Goal: Task Accomplishment & Management: Complete application form

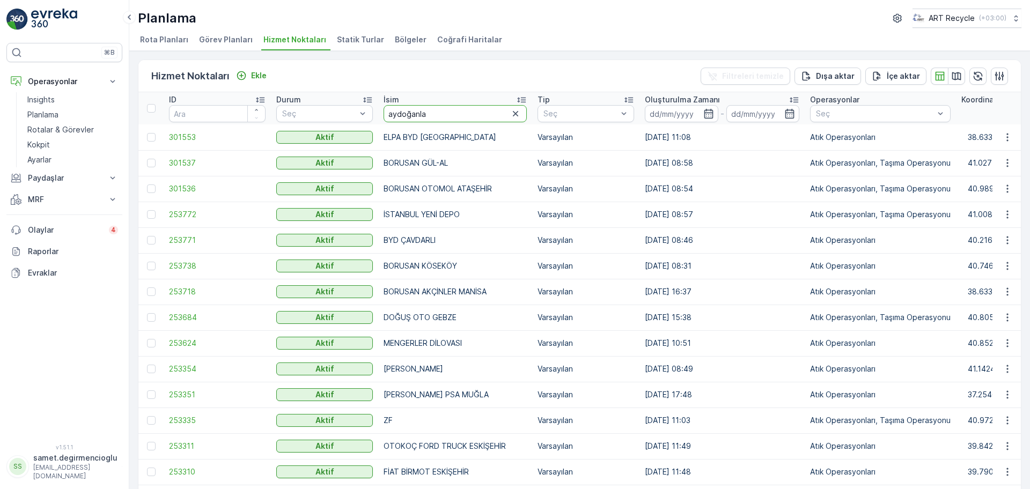
type input "aydoğanlar"
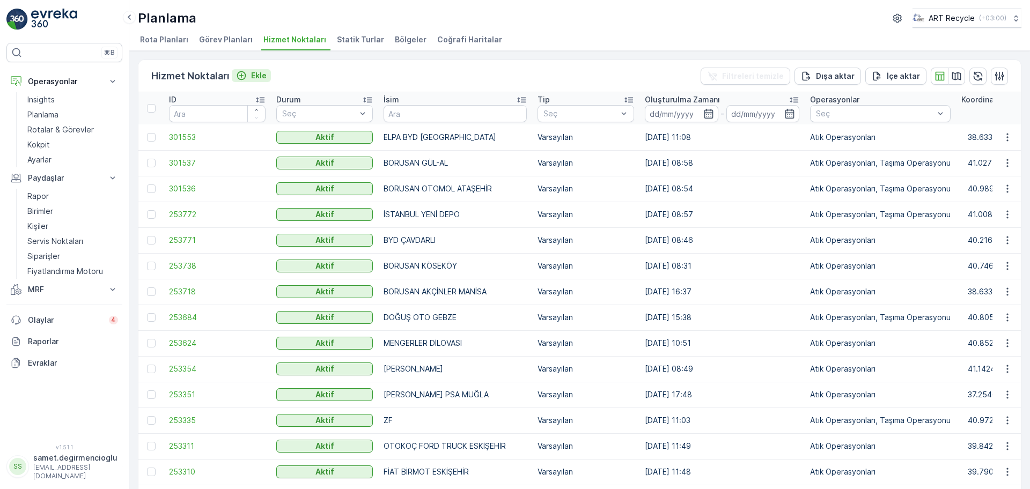
click at [253, 72] on p "Ekle" at bounding box center [259, 75] width 16 height 11
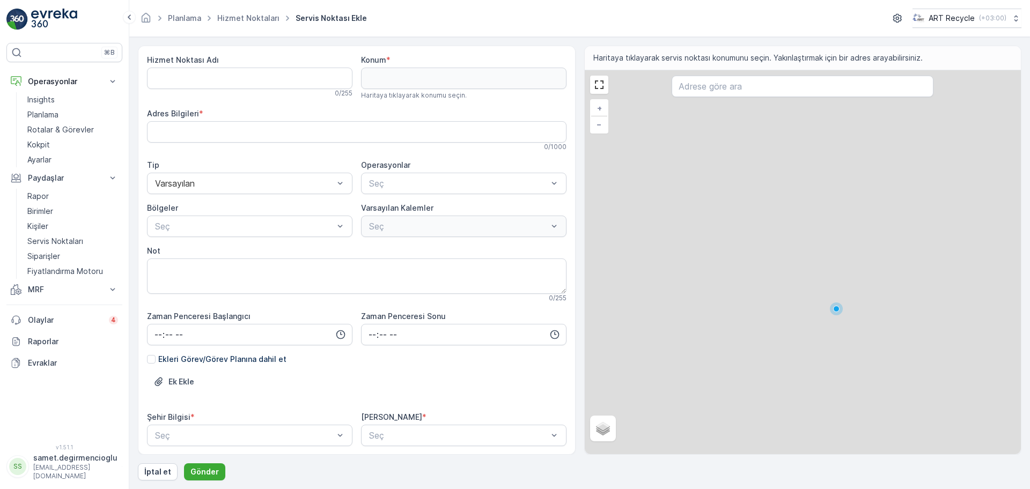
click at [303, 61] on div "Hizmet Noktası Adı" at bounding box center [249, 60] width 205 height 11
click at [297, 70] on Adı "Hizmet Noktası Adı" at bounding box center [249, 78] width 205 height 21
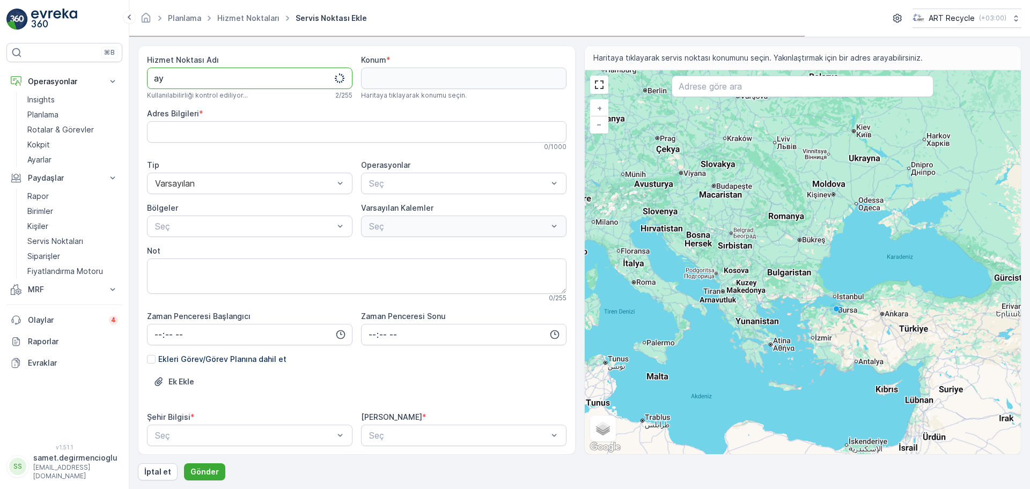
type Adı "a"
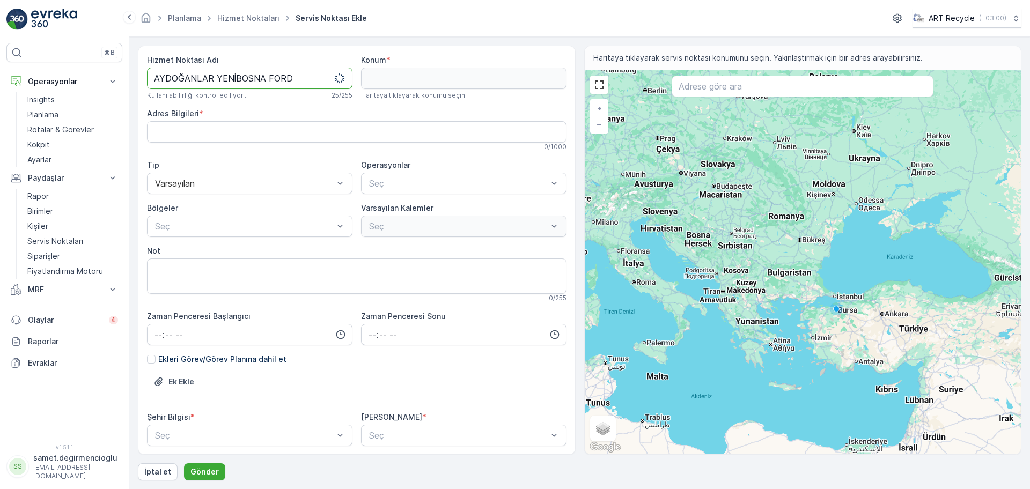
type Adı "AYDOĞANLAR YENİBOSNA FORD"
click at [718, 87] on input "text" at bounding box center [803, 86] width 262 height 21
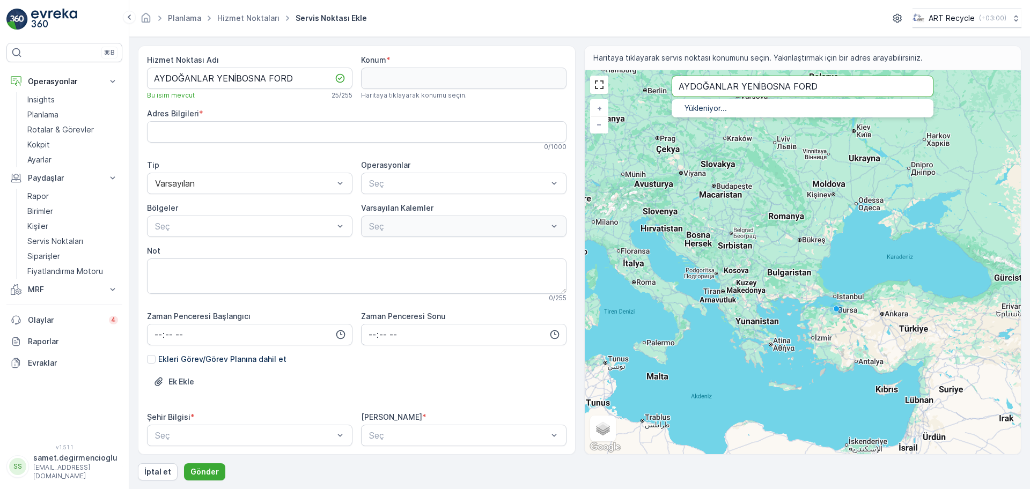
type input "AYDOĞANLAR YENİBOSNA FORD"
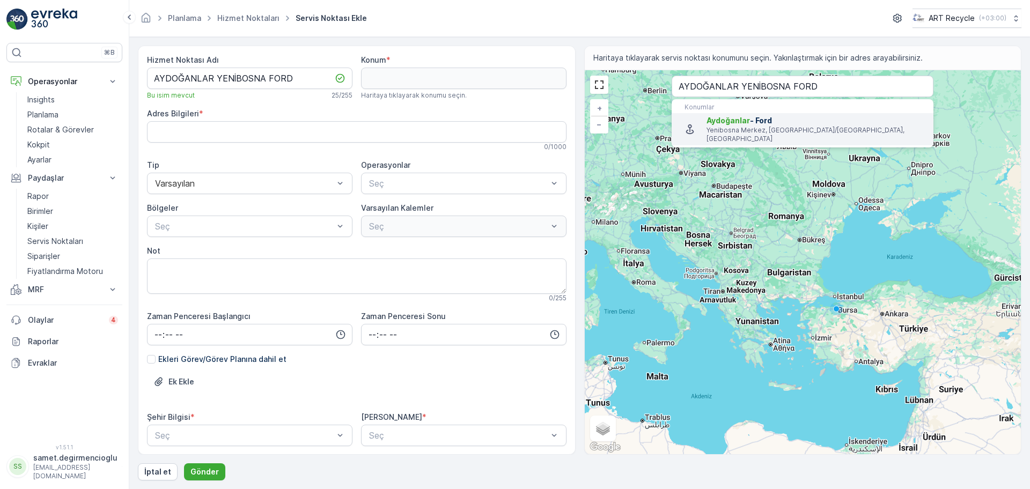
click at [830, 122] on span "Aydoğanlar - Ford" at bounding box center [816, 120] width 218 height 11
type input "41.01256,28.8140777"
type Bilgileri "Aydoğanlar Basın Ekspres Yolu [STREET_ADDRESS]"
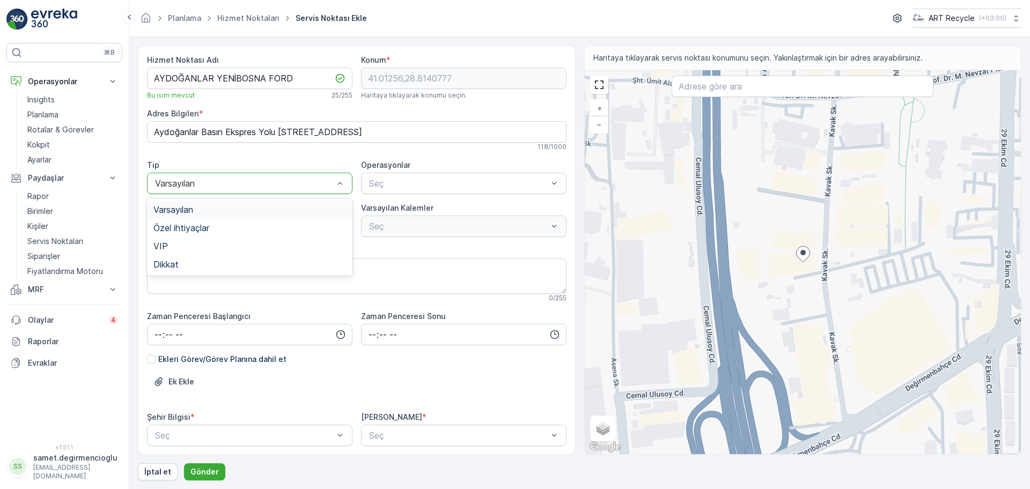
click at [195, 213] on div "Varsayılan" at bounding box center [249, 210] width 193 height 10
click at [394, 193] on div "Seç" at bounding box center [463, 183] width 205 height 21
click at [385, 238] on p "Atık Operasyonları" at bounding box center [413, 234] width 69 height 11
click at [258, 214] on div "Bölgeler Seç" at bounding box center [249, 220] width 205 height 34
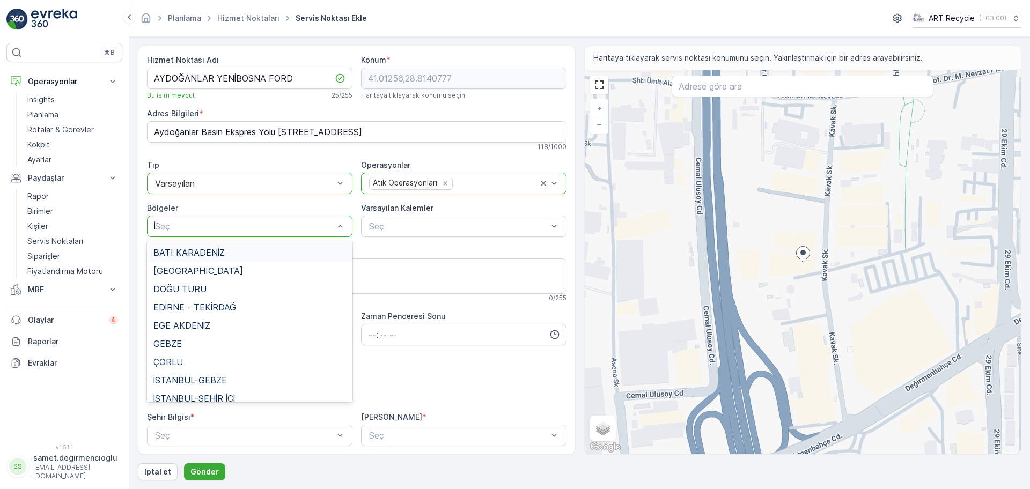
type input "İS"
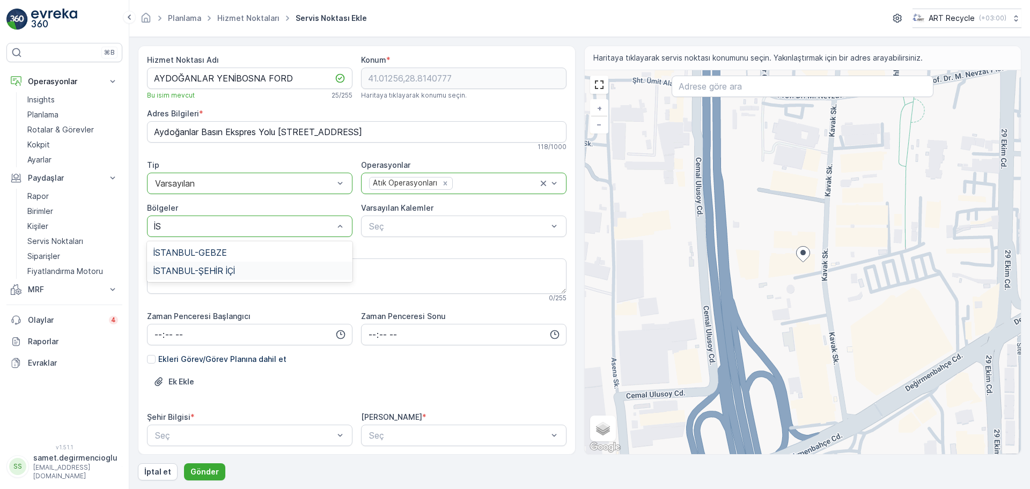
click at [226, 274] on span "İSTANBUL-ŞEHİR İÇİ" at bounding box center [194, 271] width 82 height 10
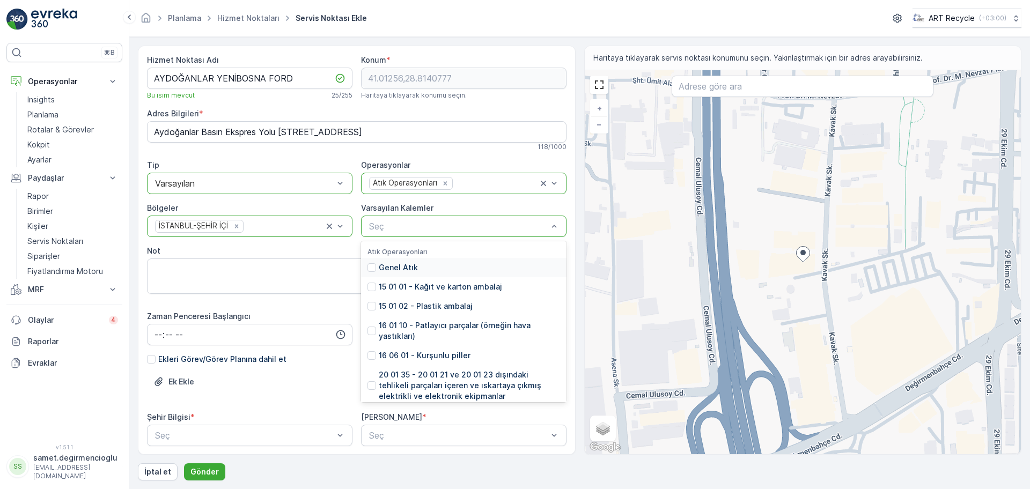
click at [404, 228] on div at bounding box center [458, 227] width 181 height 10
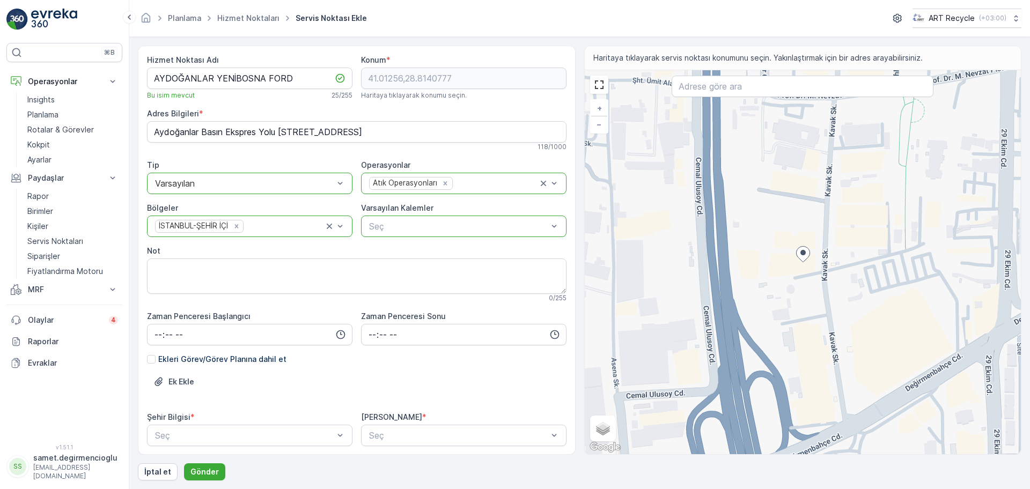
click at [325, 386] on div "Ek Ekle" at bounding box center [357, 388] width 420 height 30
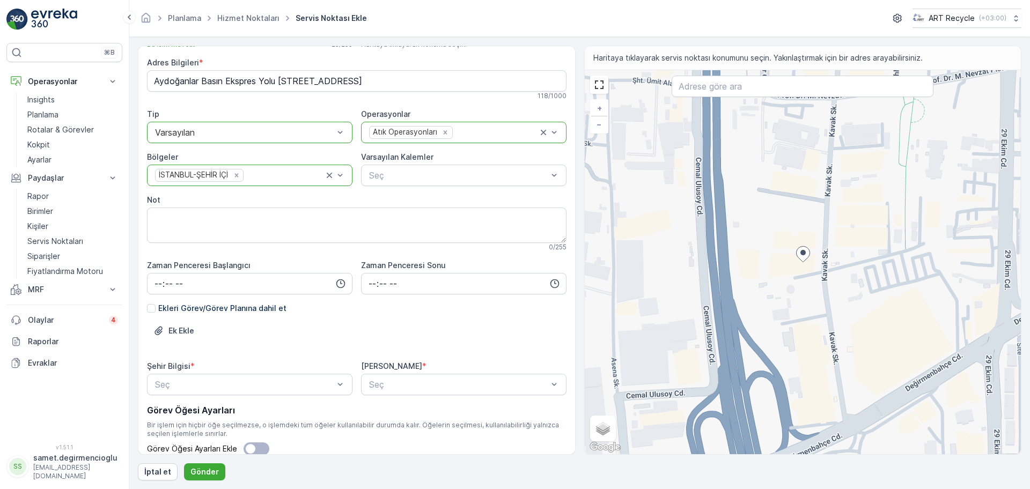
scroll to position [95, 0]
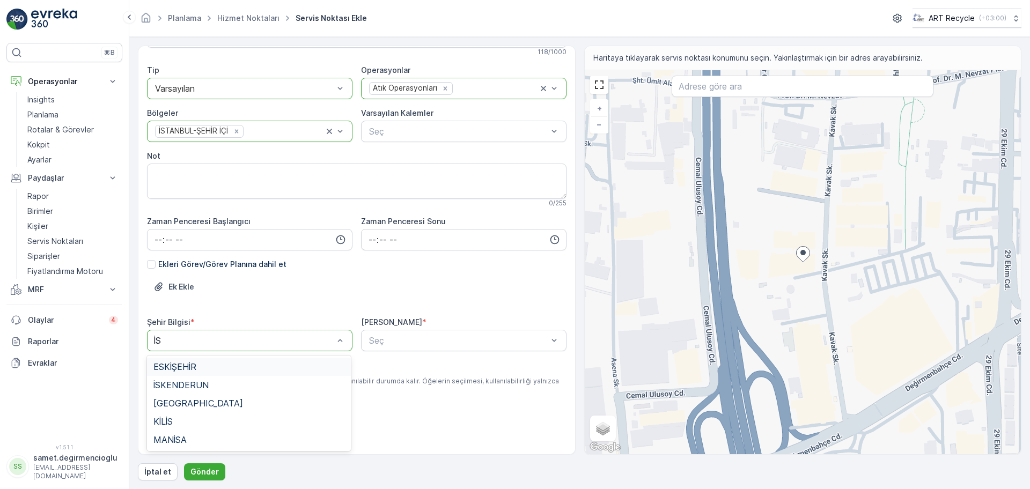
type input "[DEMOGRAPHIC_DATA]"
click at [232, 374] on div "[GEOGRAPHIC_DATA]" at bounding box center [249, 367] width 204 height 18
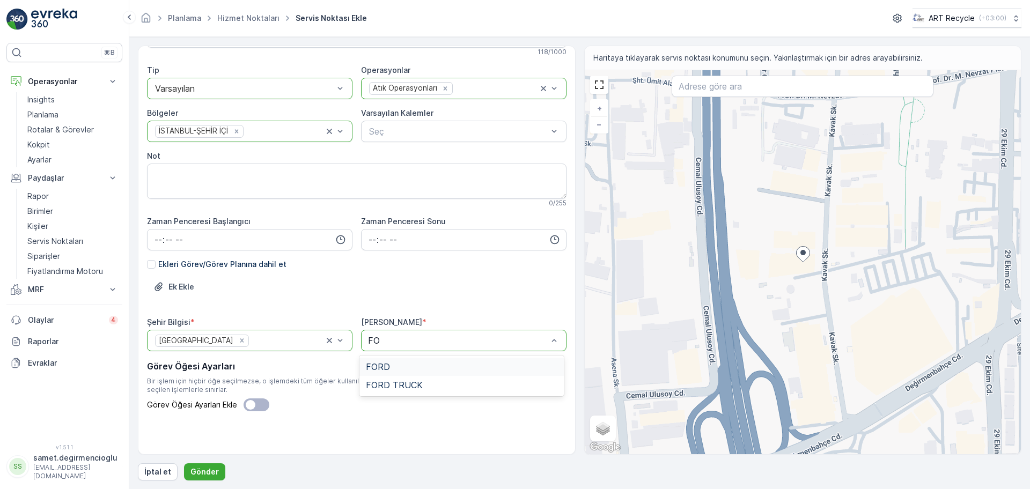
type input "FOR"
click at [415, 366] on div "FORD" at bounding box center [461, 367] width 191 height 10
click at [391, 411] on div "Görev Öğesi Ayarları Bir işlem için hiçbir öğe seçilmezse, o işlemdeki tüm öğel…" at bounding box center [357, 386] width 420 height 52
click at [194, 467] on p "Gönder" at bounding box center [204, 472] width 28 height 11
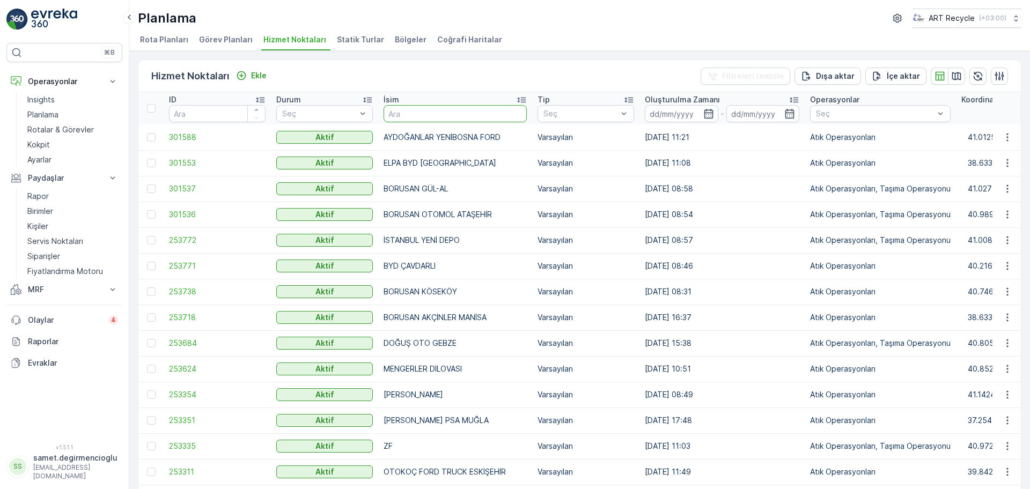
click at [459, 114] on input "text" at bounding box center [455, 113] width 143 height 17
type input "A"
click at [1009, 137] on icon "button" at bounding box center [1007, 137] width 11 height 11
click at [961, 196] on span "Yeni Ad Hoc Görev Ekle" at bounding box center [978, 198] width 85 height 11
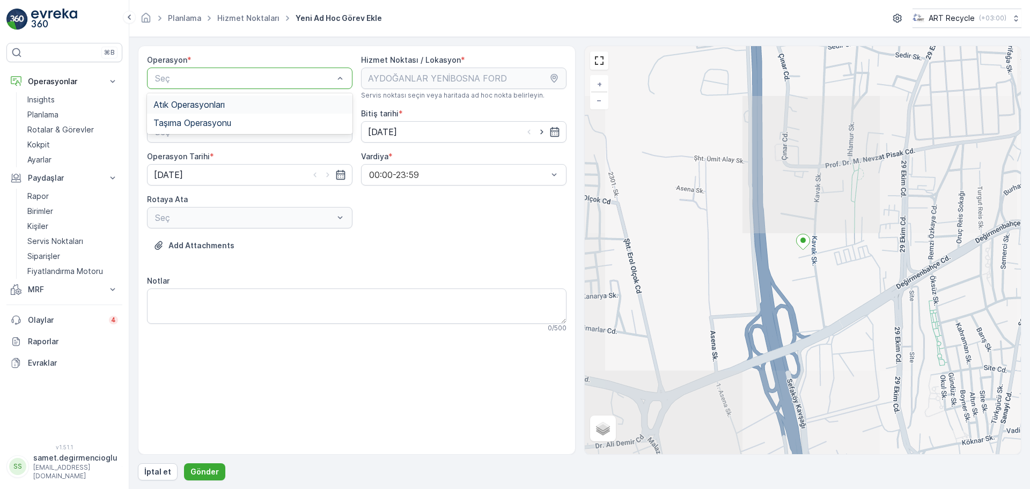
click at [225, 102] on span "Atık Operasyonları" at bounding box center [188, 105] width 71 height 10
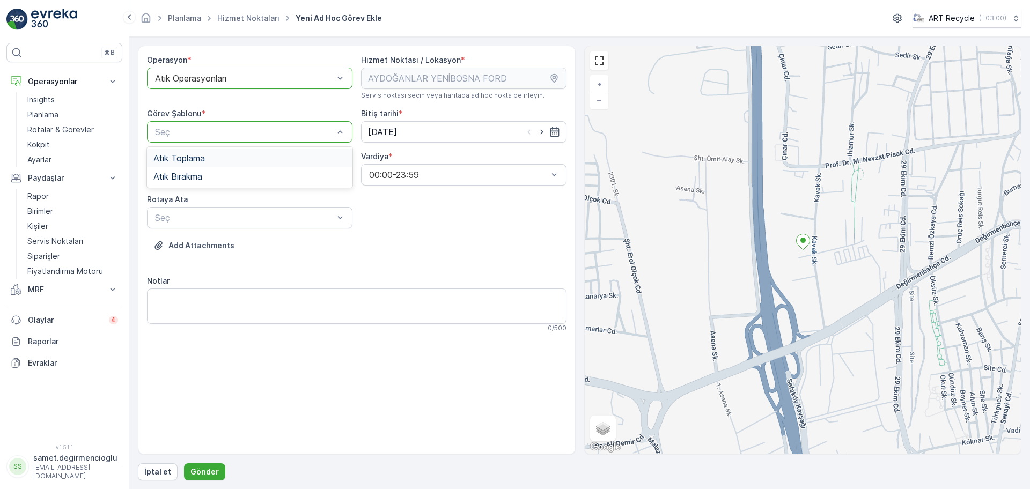
click at [211, 157] on div "Atık Toplama" at bounding box center [249, 158] width 193 height 10
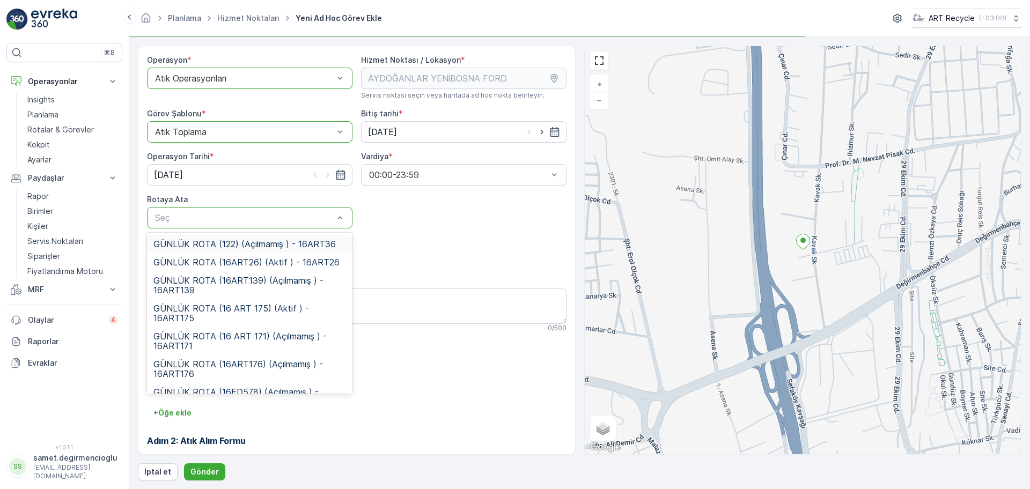
click at [230, 228] on div "Seç" at bounding box center [249, 217] width 205 height 21
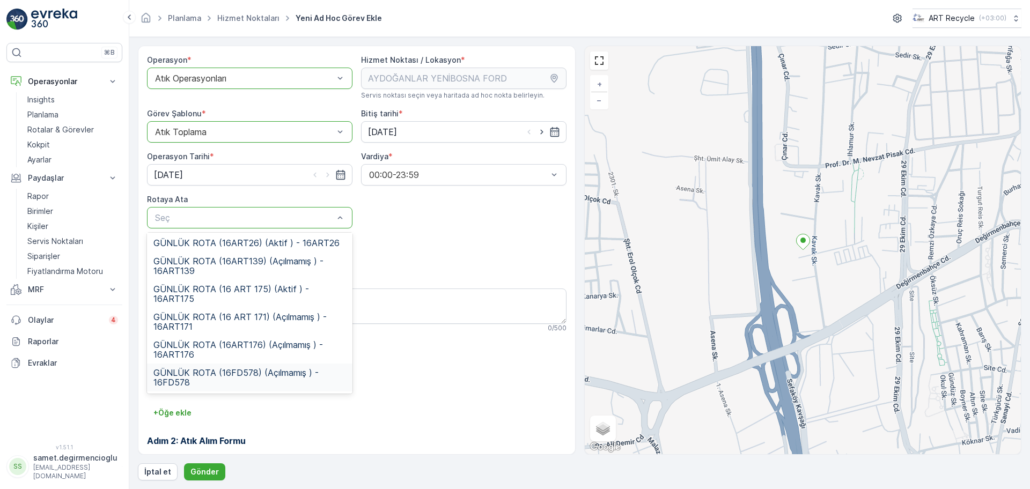
drag, startPoint x: 245, startPoint y: 369, endPoint x: 254, endPoint y: 378, distance: 12.9
click at [246, 369] on span "GÜNLÜK ROTA (16FD578) (Açılmamış ) - 16FD578" at bounding box center [249, 377] width 193 height 19
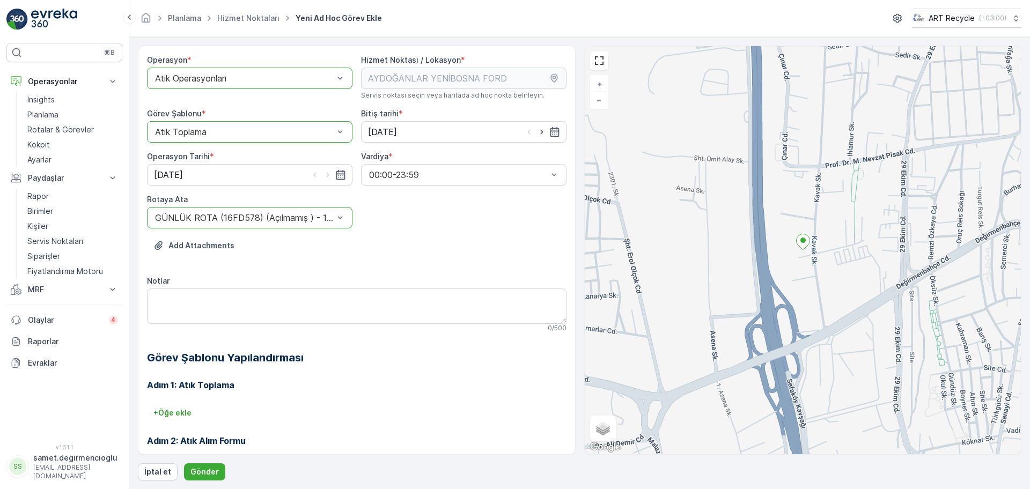
click at [327, 403] on div "Adım 1: Atık Toplama + Öğe ekle Adım 2: Atık Alım Formu Yapılandırma gerekmez. …" at bounding box center [357, 452] width 420 height 172
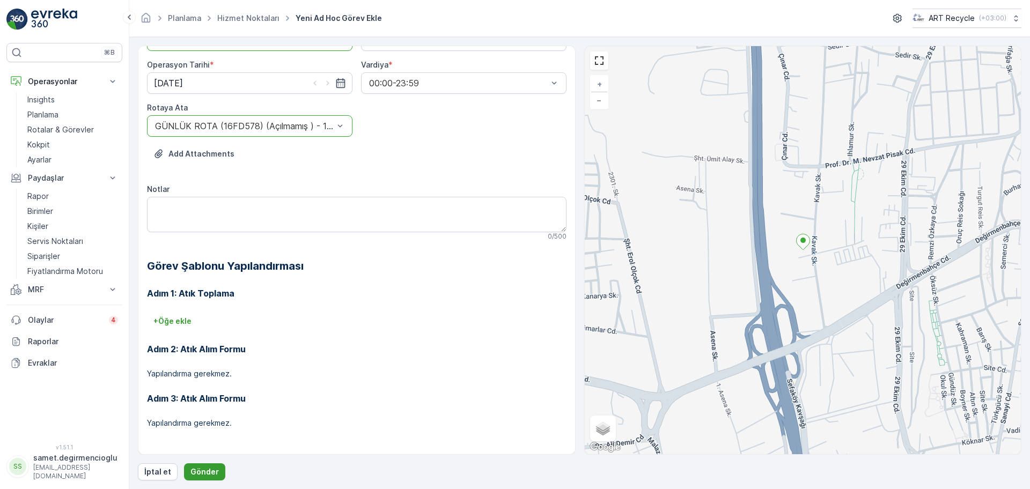
click at [202, 471] on p "Gönder" at bounding box center [204, 472] width 28 height 11
